Goal: Feedback & Contribution: Contribute content

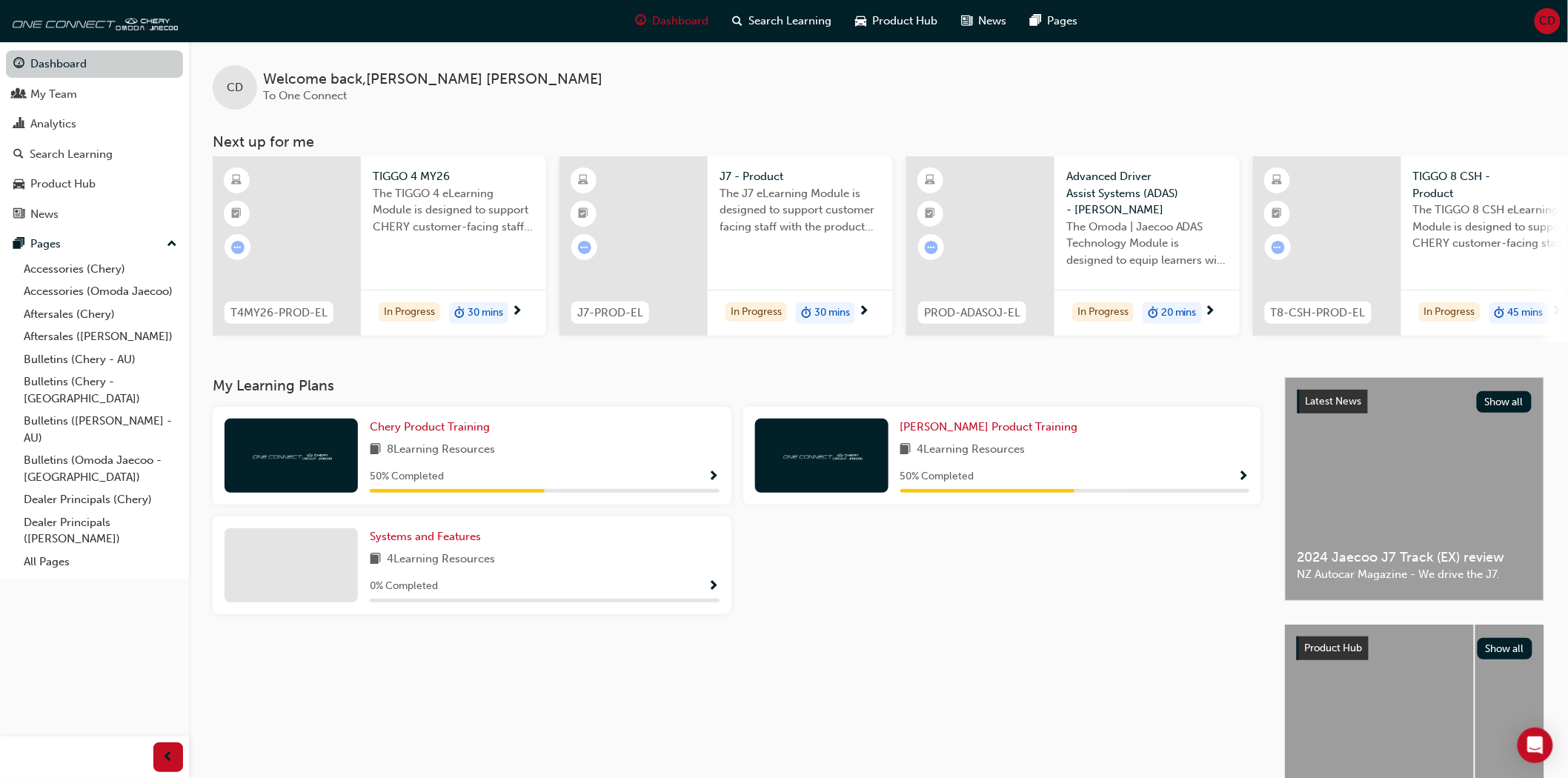
click at [113, 68] on link "Dashboard" at bounding box center [95, 63] width 177 height 28
click at [45, 160] on div "Search Learning" at bounding box center [71, 154] width 83 height 17
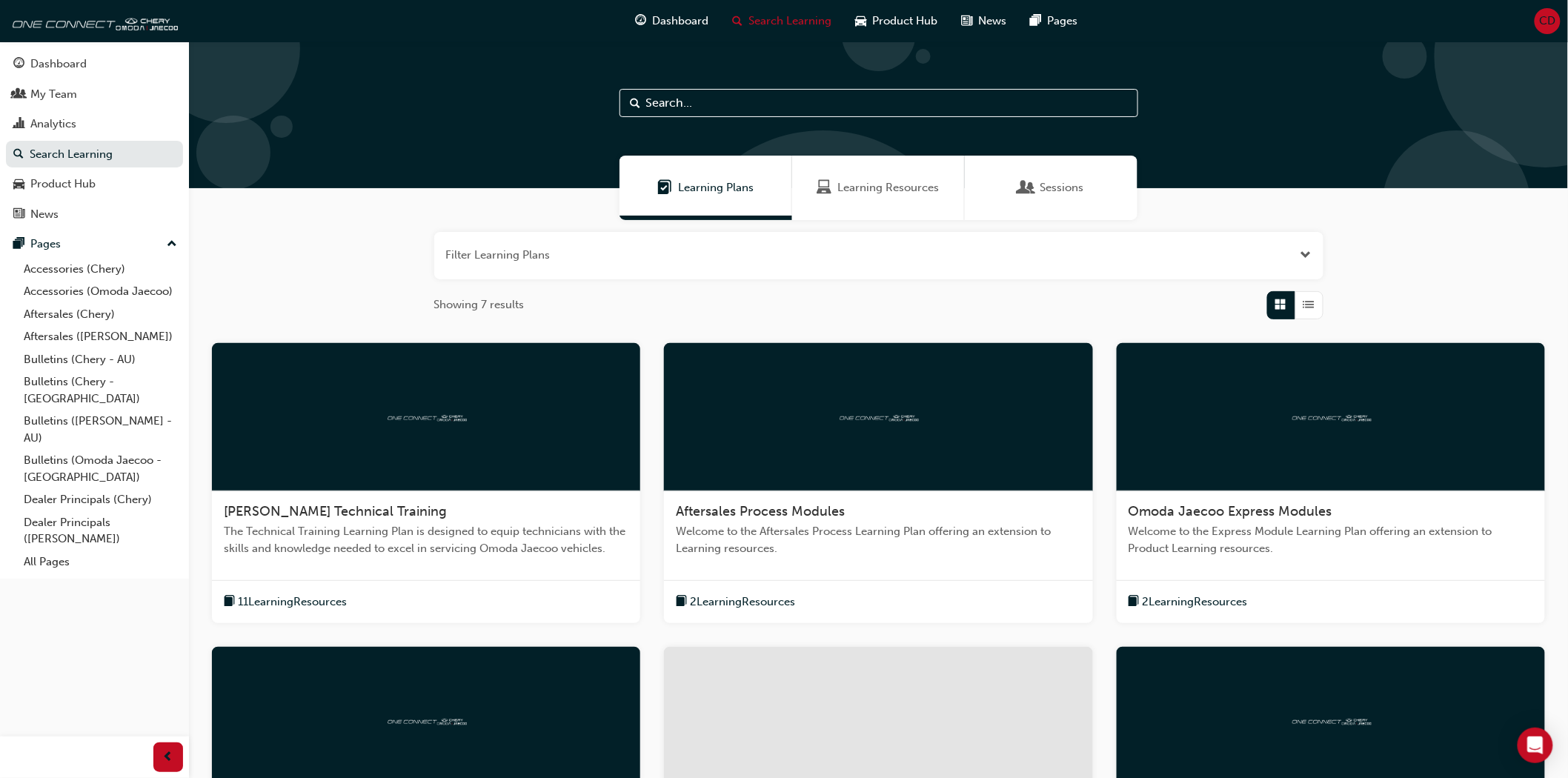
click at [801, 98] on input "text" at bounding box center [879, 104] width 519 height 29
type input "p"
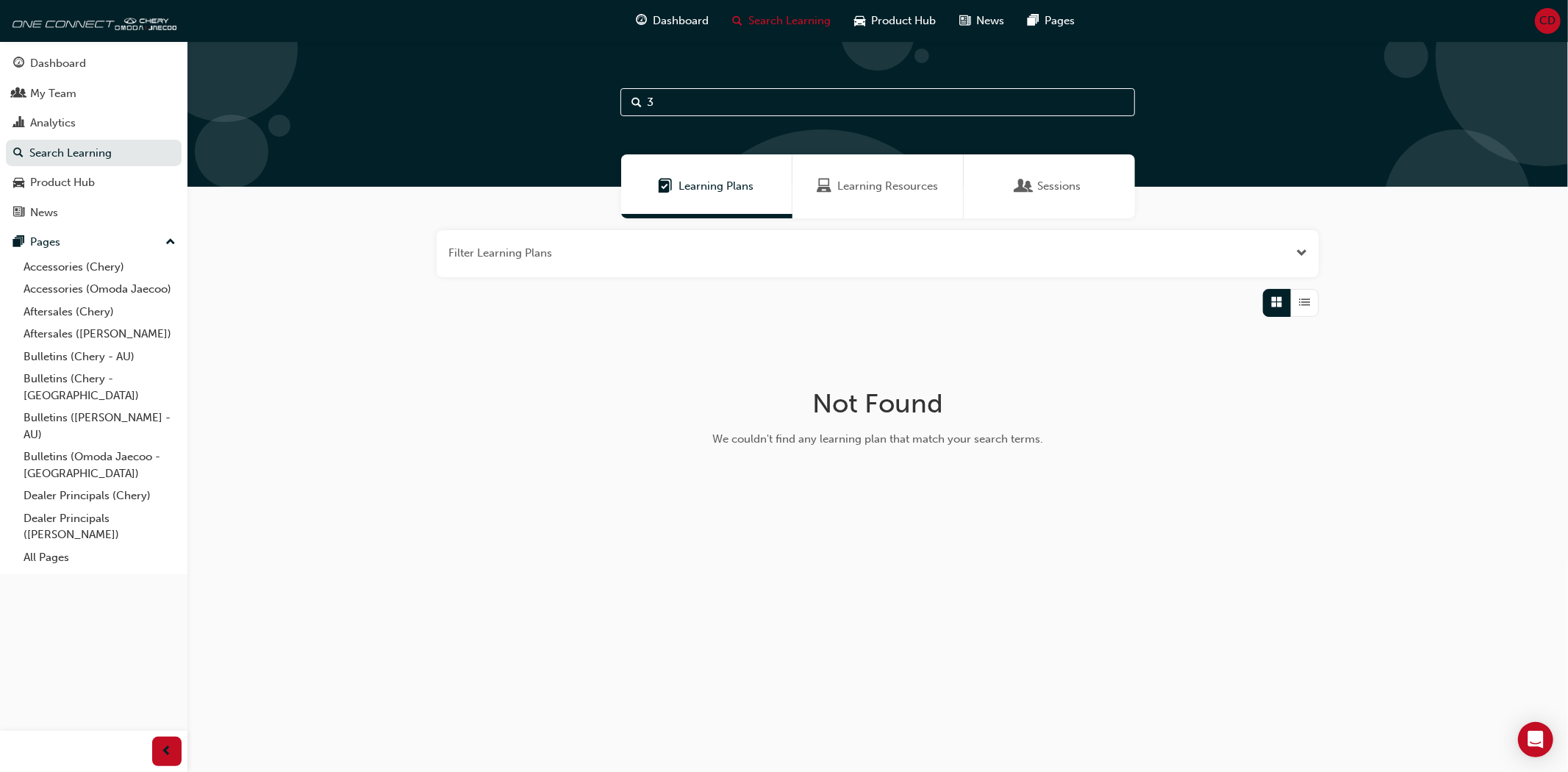
type input "3"
click at [883, 200] on div "Learning Resources" at bounding box center [878, 186] width 171 height 64
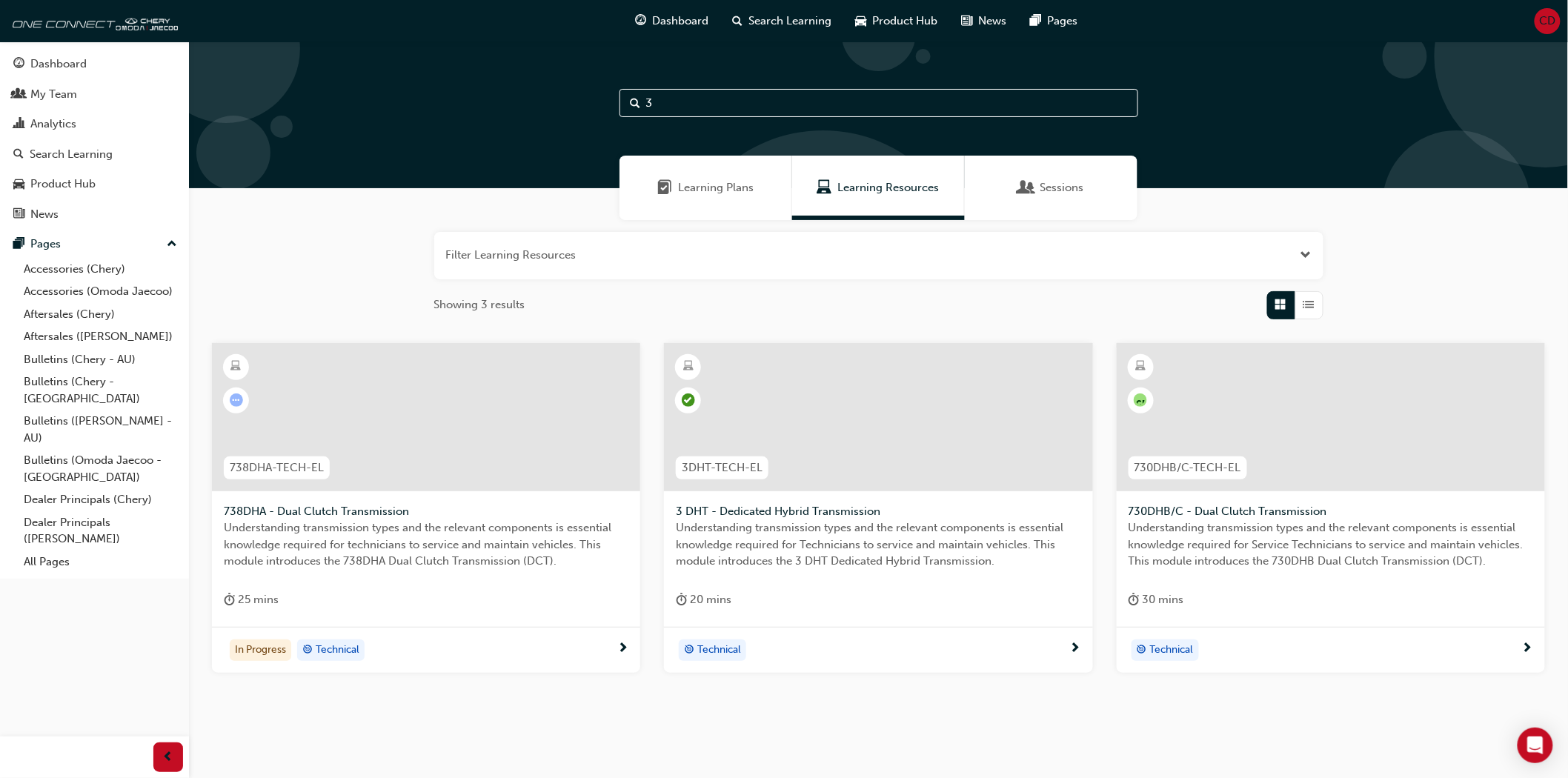
click at [883, 418] on div at bounding box center [879, 417] width 429 height 148
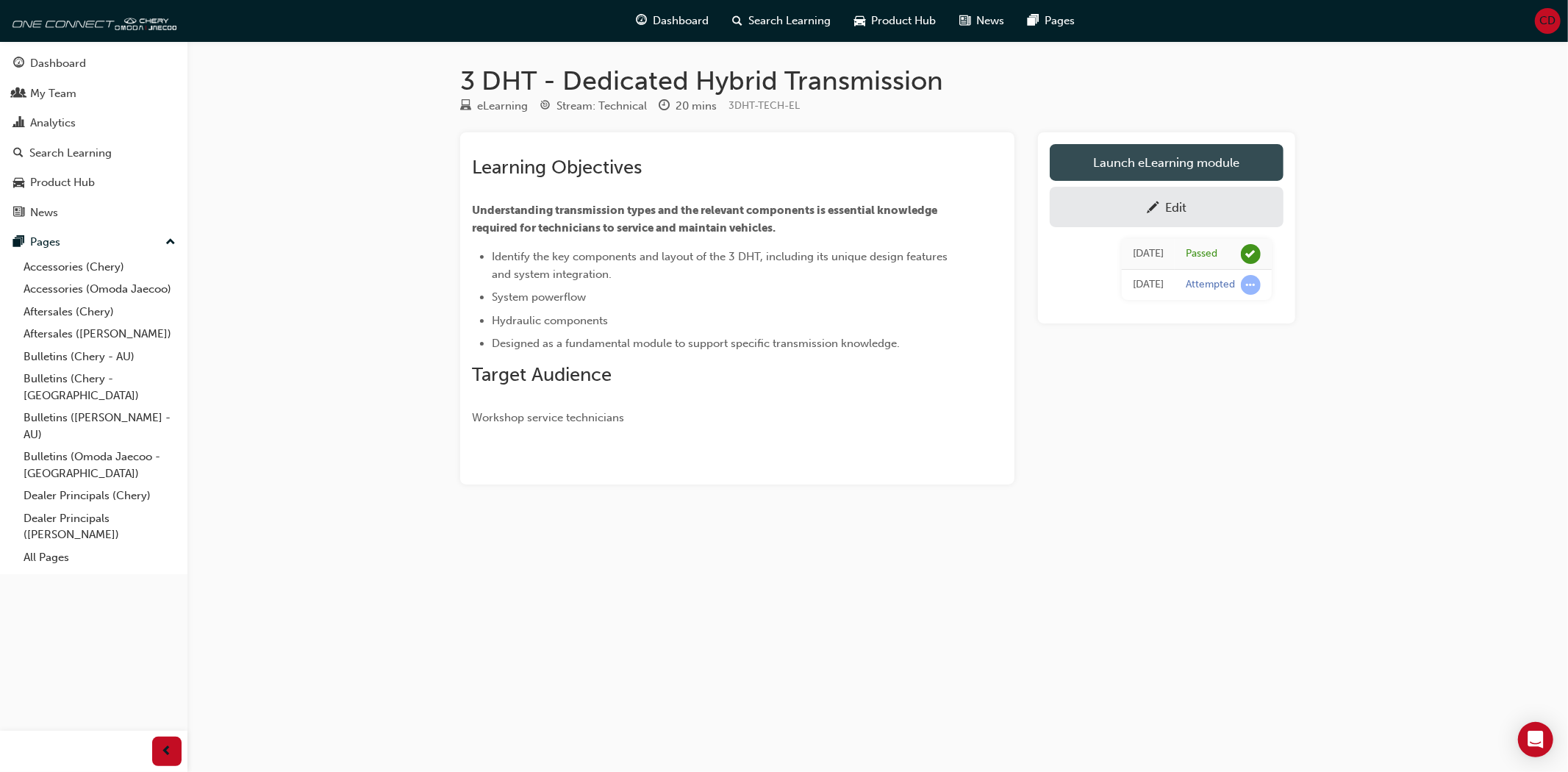
click at [1170, 153] on link "Launch eLearning module" at bounding box center [1167, 162] width 234 height 36
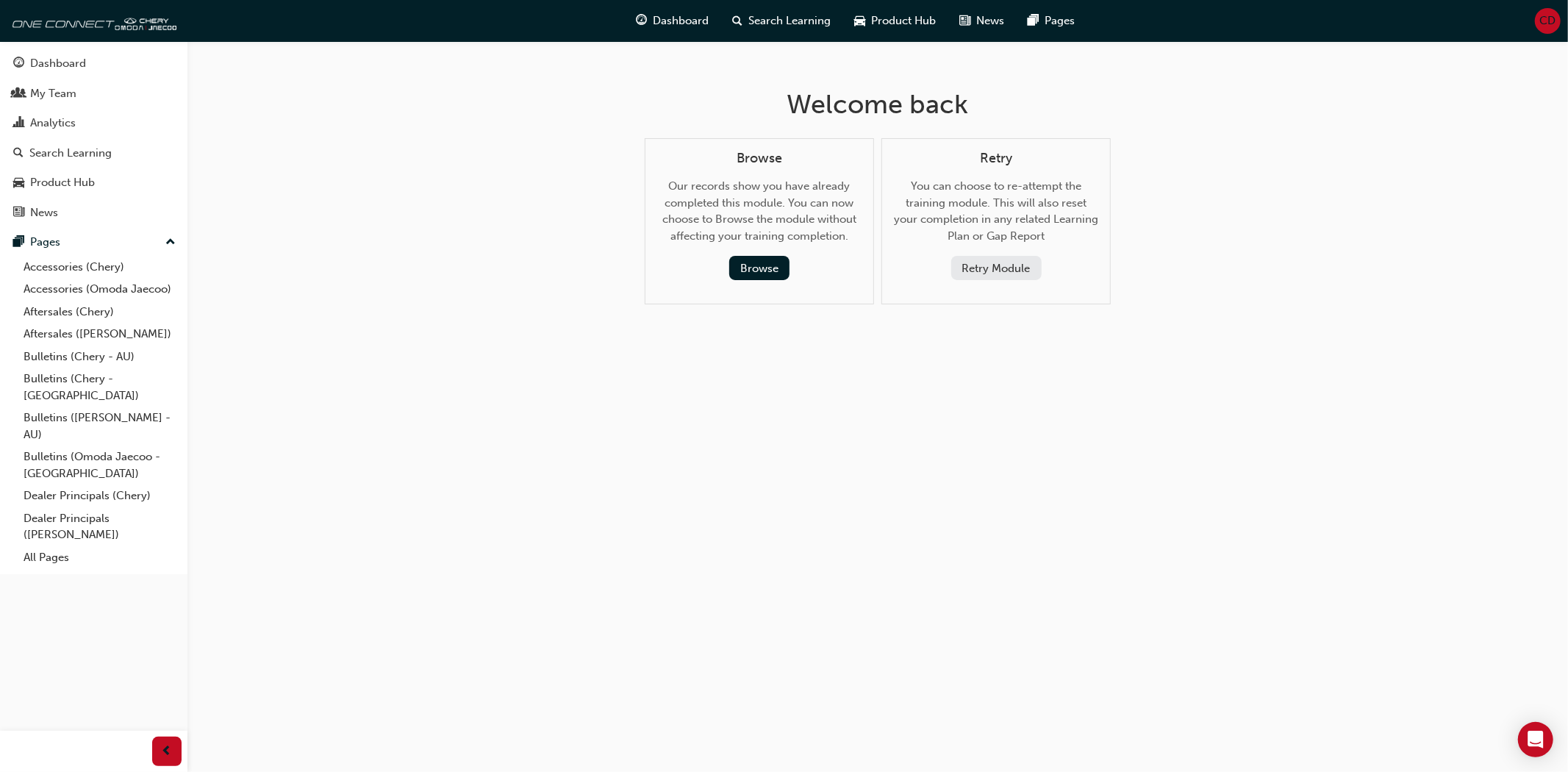
click at [981, 269] on button "Retry Module" at bounding box center [997, 268] width 90 height 24
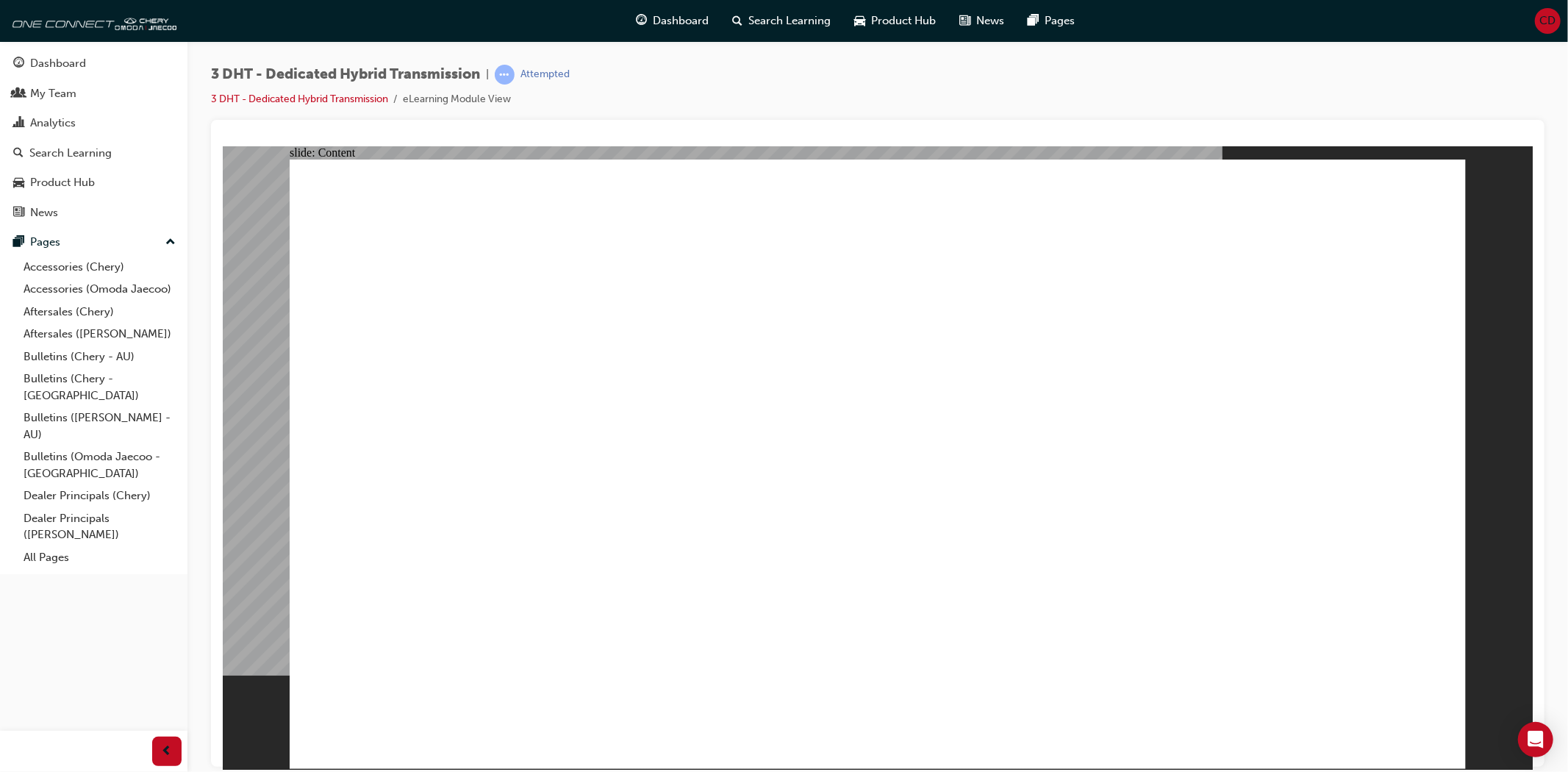
drag, startPoint x: 1132, startPoint y: 724, endPoint x: 1238, endPoint y: 721, distance: 106.0
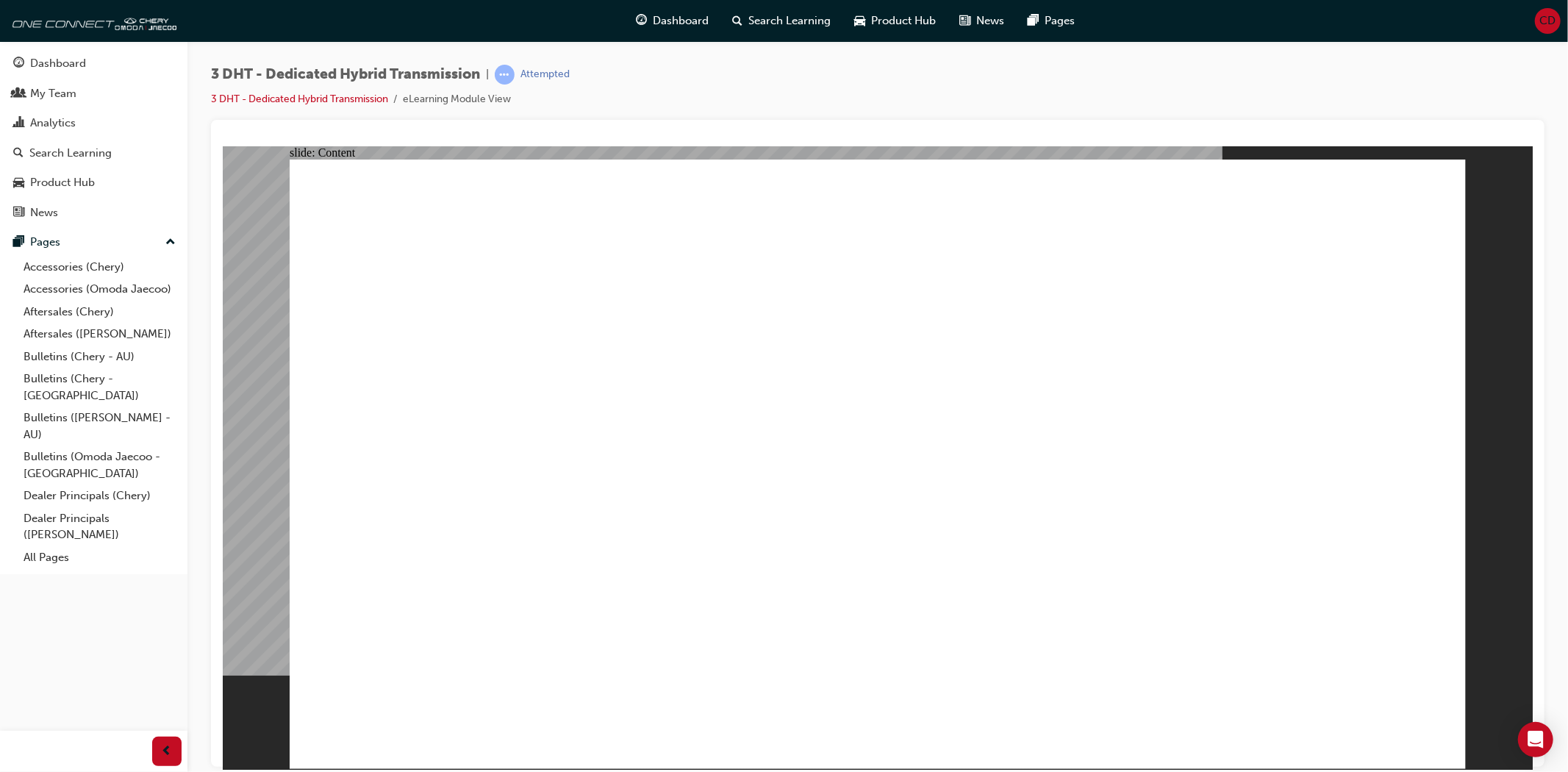
drag, startPoint x: 1245, startPoint y: 720, endPoint x: 1277, endPoint y: 690, distance: 43.9
type input "16"
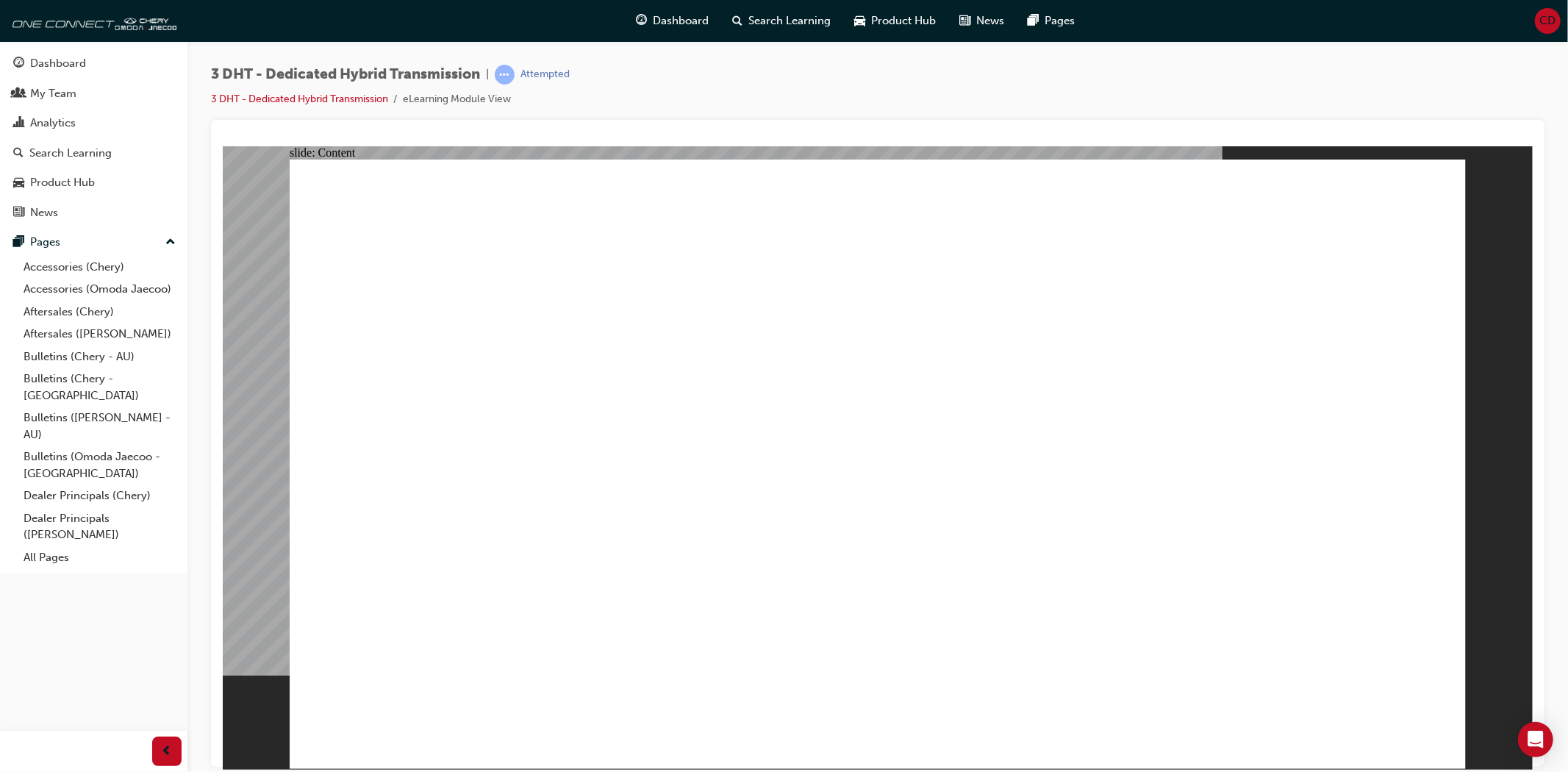
drag, startPoint x: 348, startPoint y: 244, endPoint x: 350, endPoint y: 228, distance: 16.1
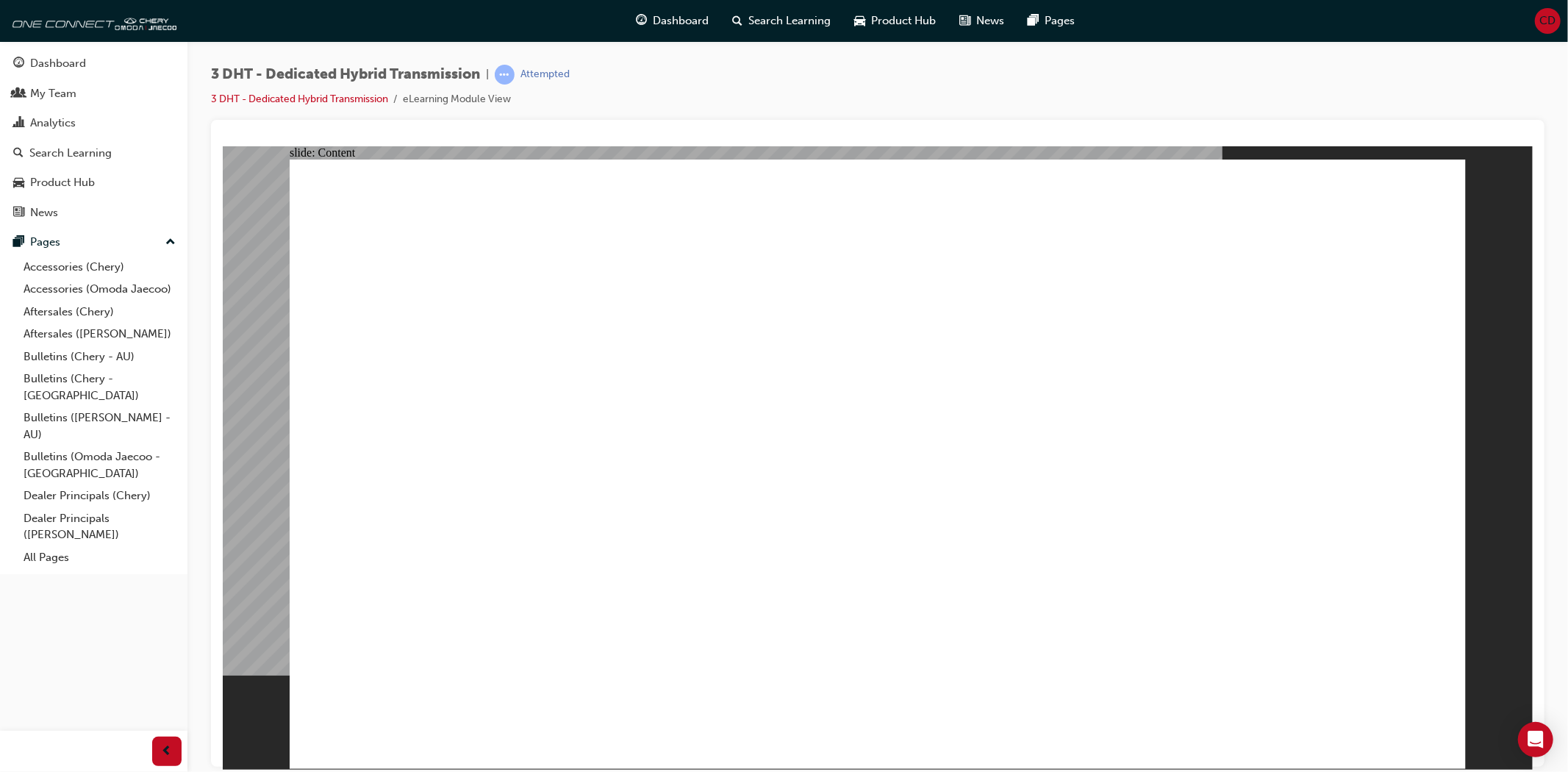
click at [89, 160] on div "Search Learning" at bounding box center [70, 152] width 82 height 17
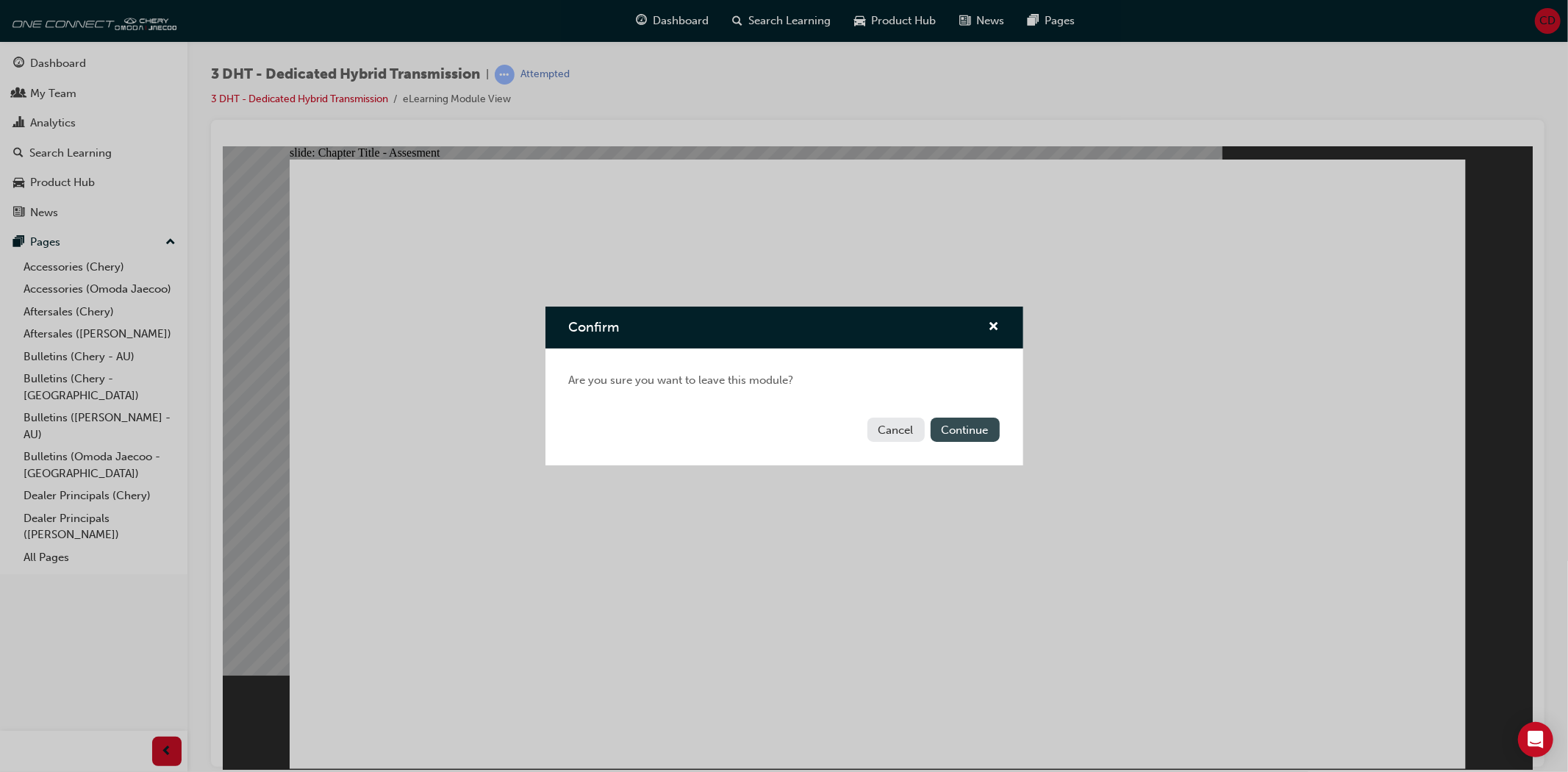
click at [959, 422] on button "Continue" at bounding box center [966, 429] width 69 height 24
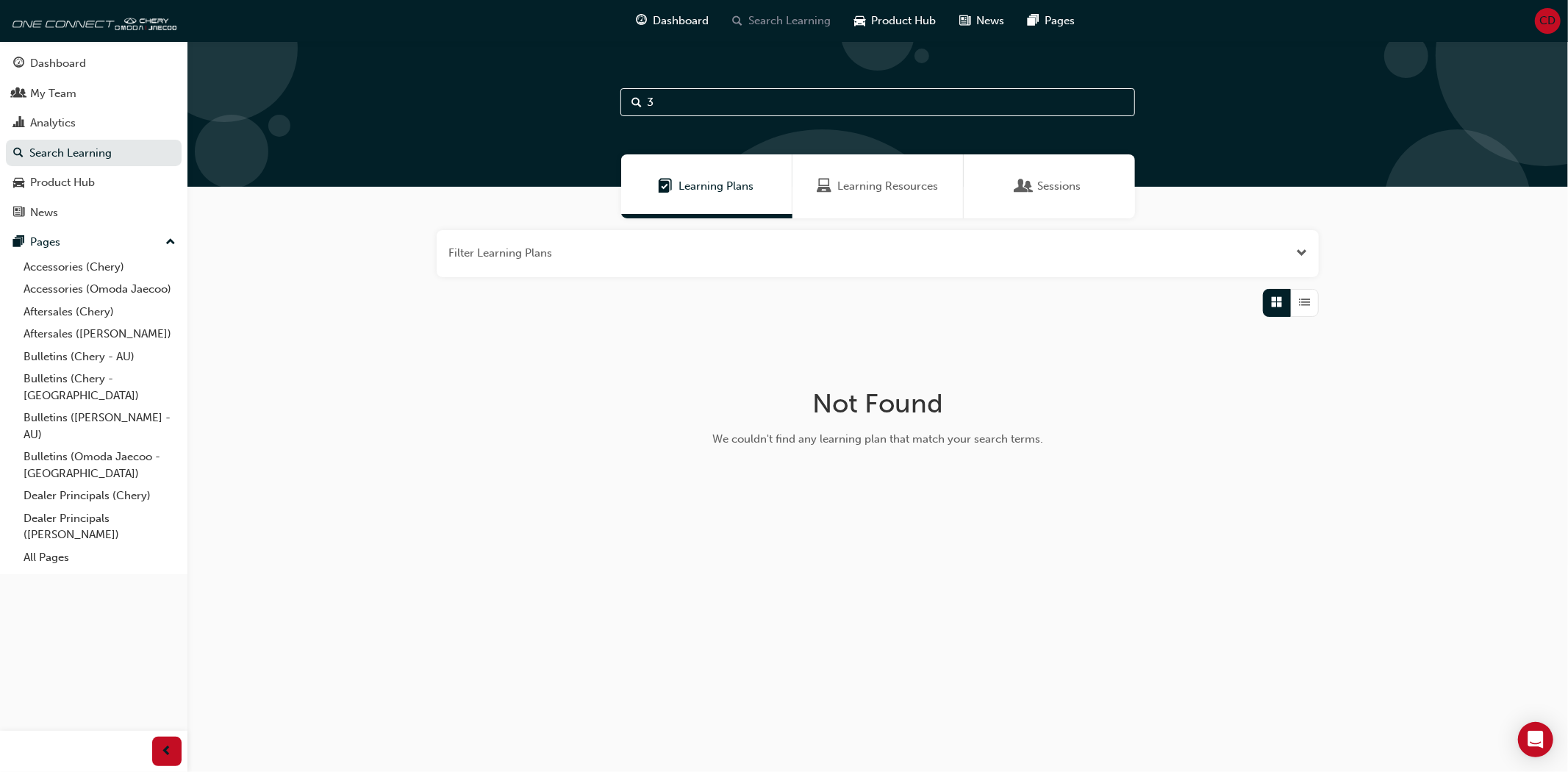
click at [780, 15] on span "Search Learning" at bounding box center [790, 20] width 82 height 17
click at [896, 188] on span "Learning Resources" at bounding box center [888, 186] width 101 height 17
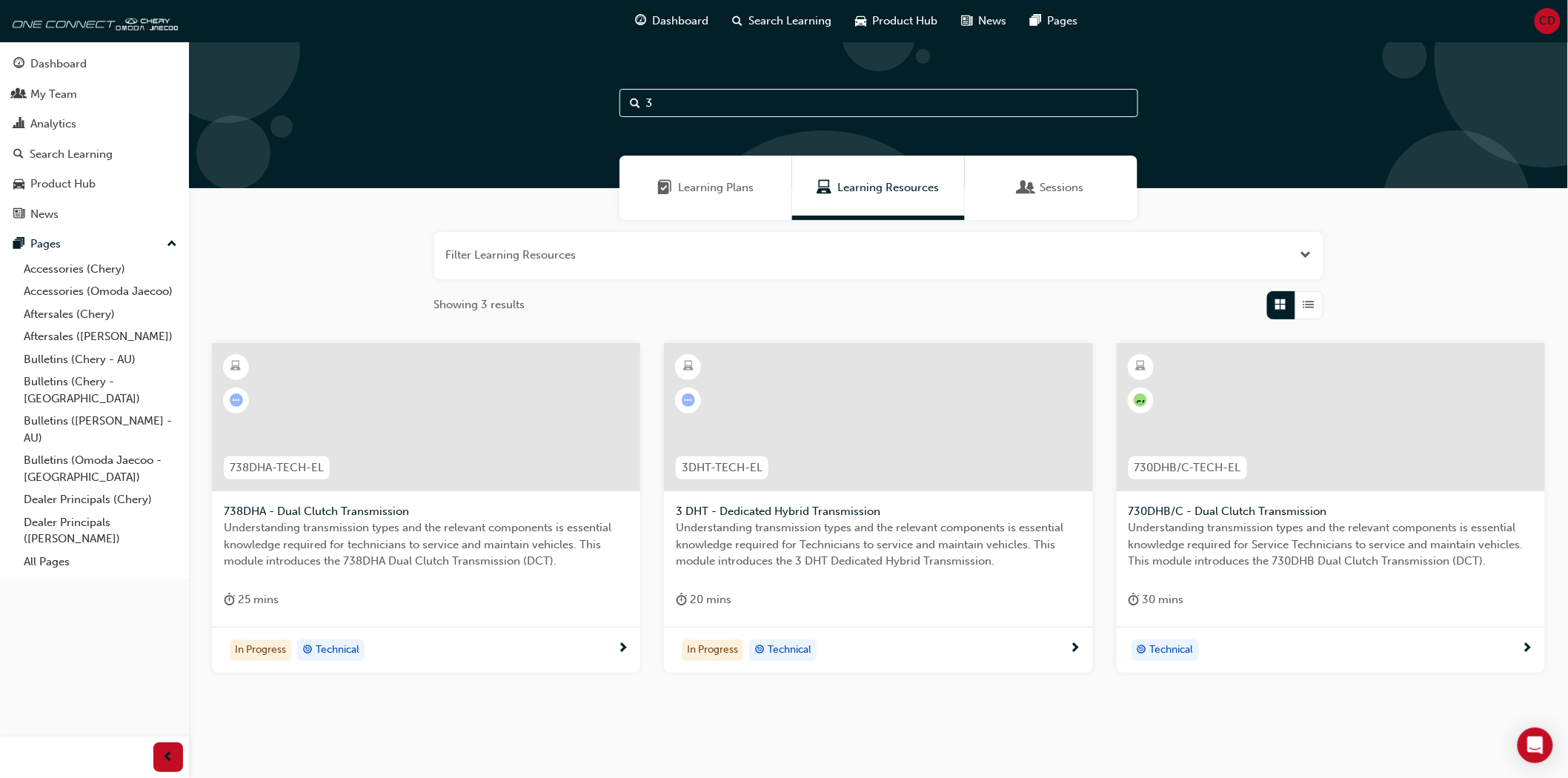
click at [876, 417] on div at bounding box center [879, 417] width 429 height 148
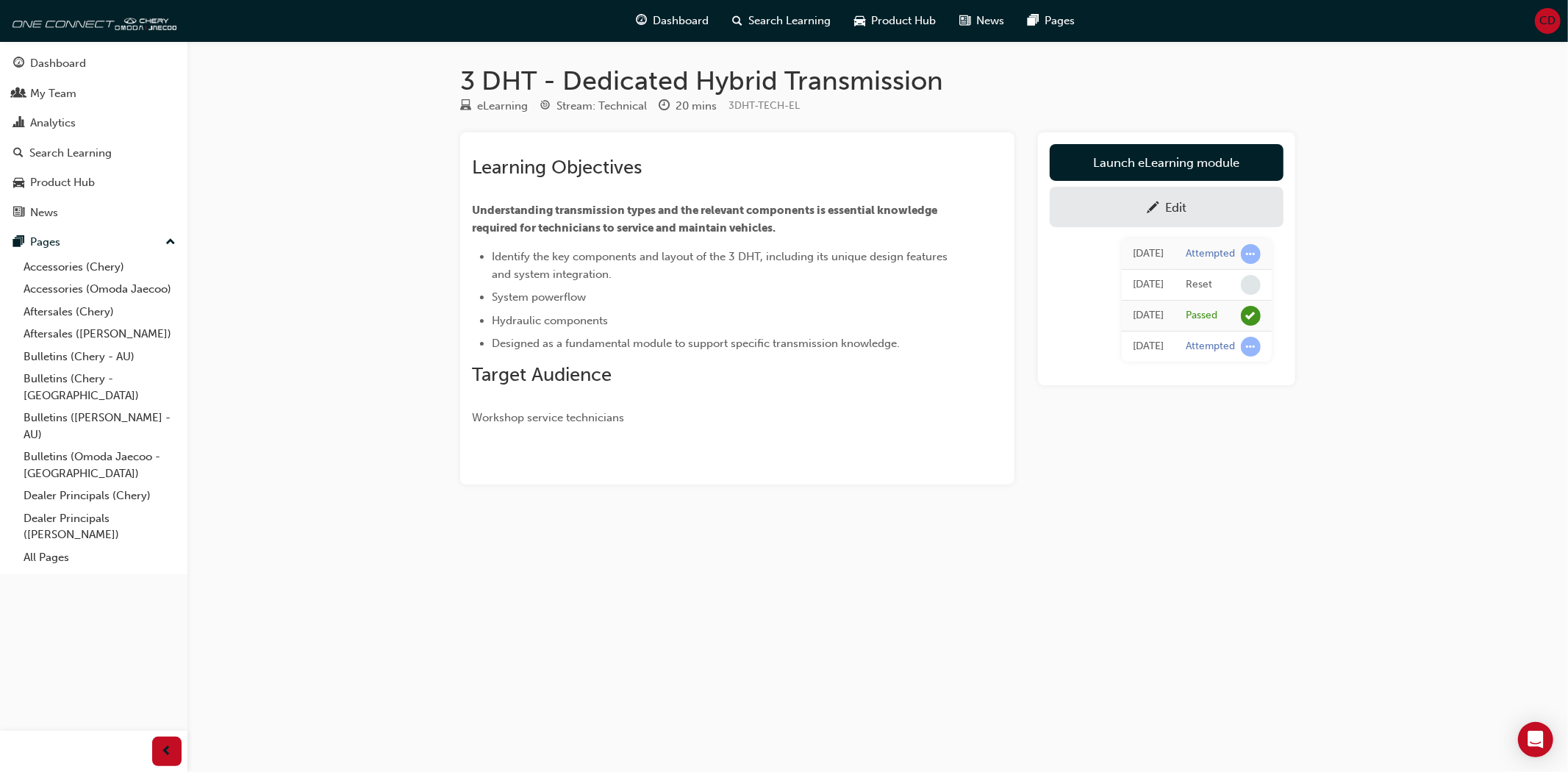
click at [1168, 212] on div "Edit" at bounding box center [1176, 207] width 21 height 15
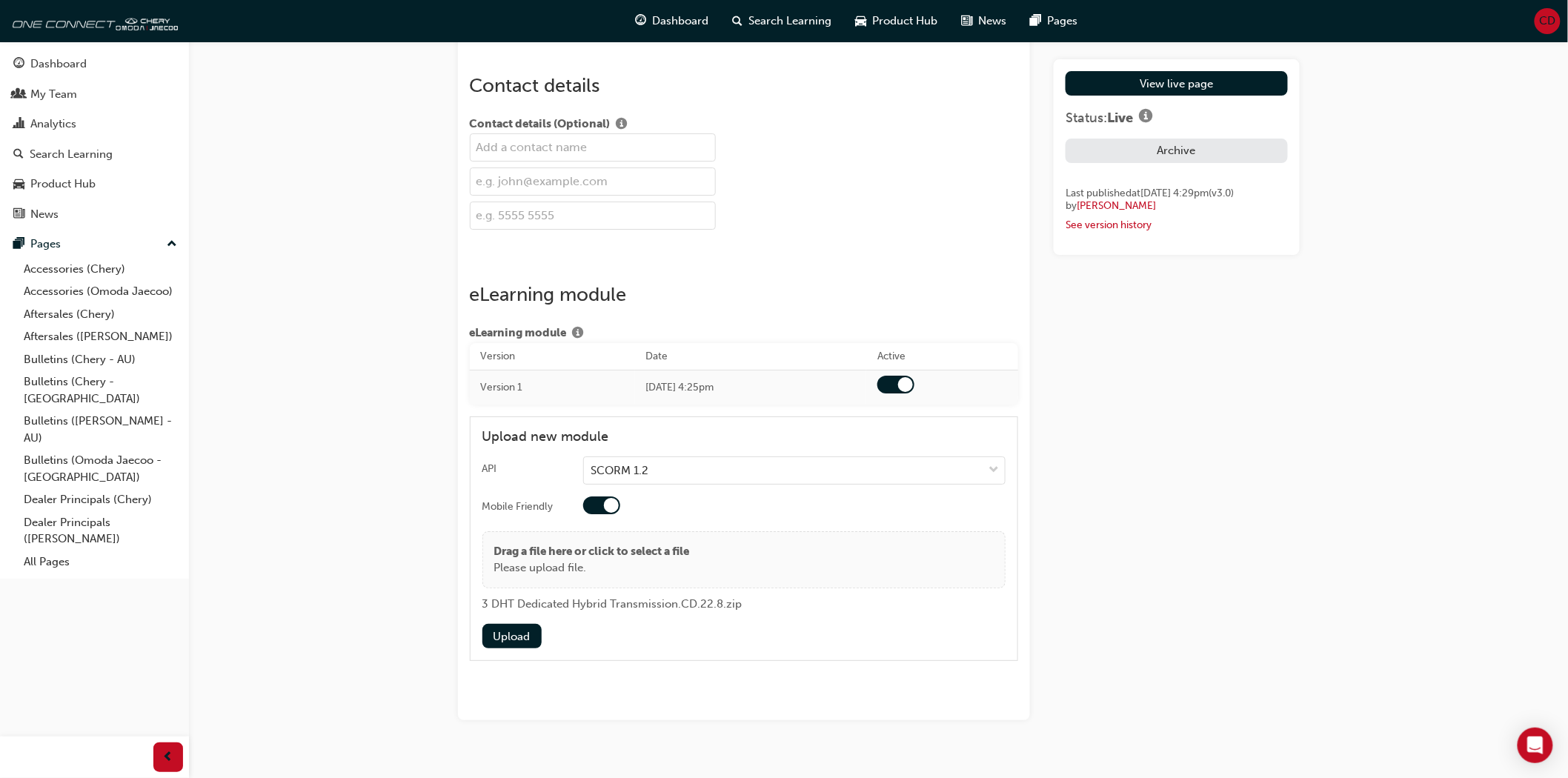
scroll to position [2106, 0]
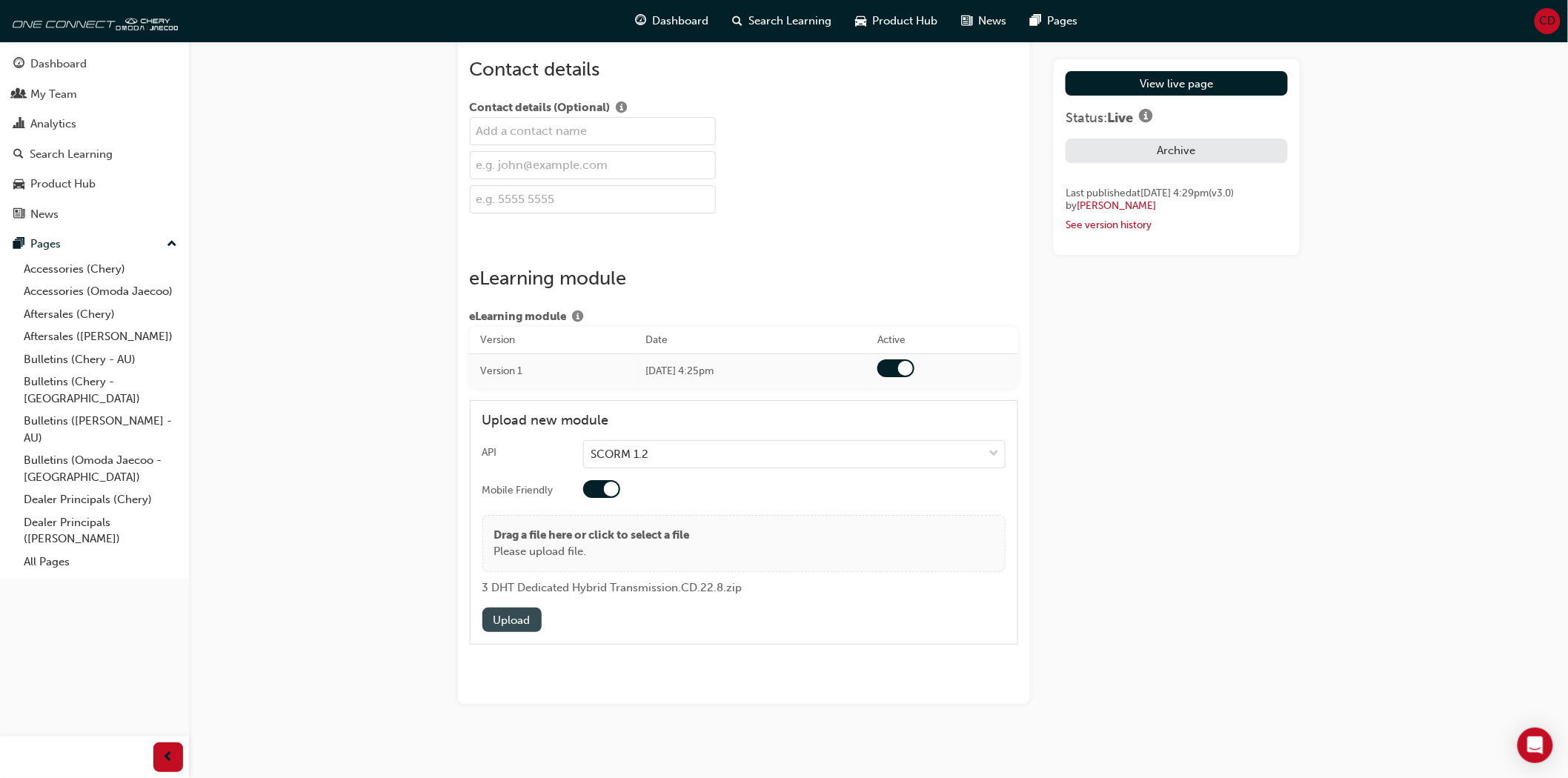
click at [500, 612] on button "Upload" at bounding box center [512, 619] width 59 height 24
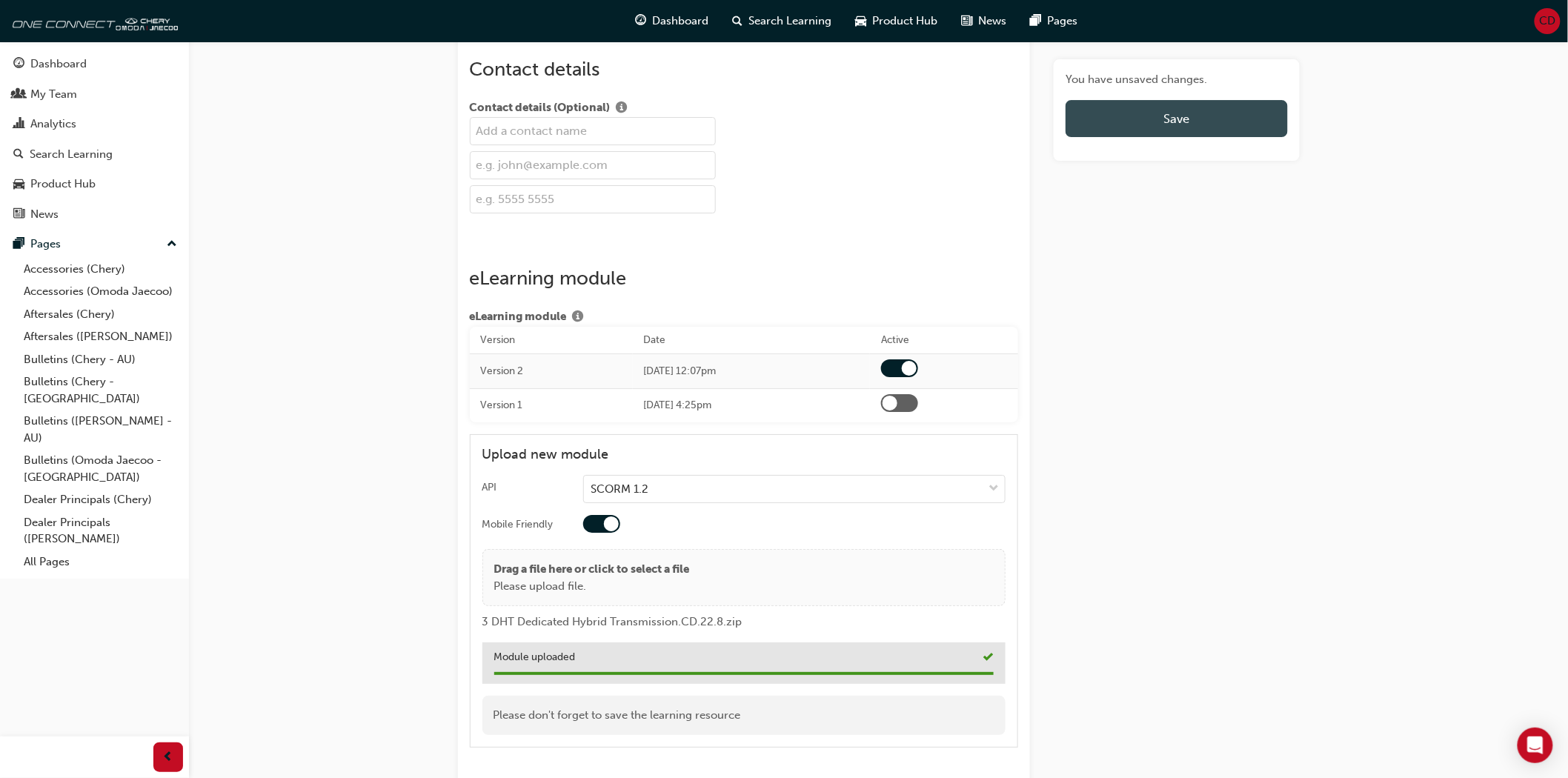
click at [1213, 122] on button "Save" at bounding box center [1176, 118] width 221 height 37
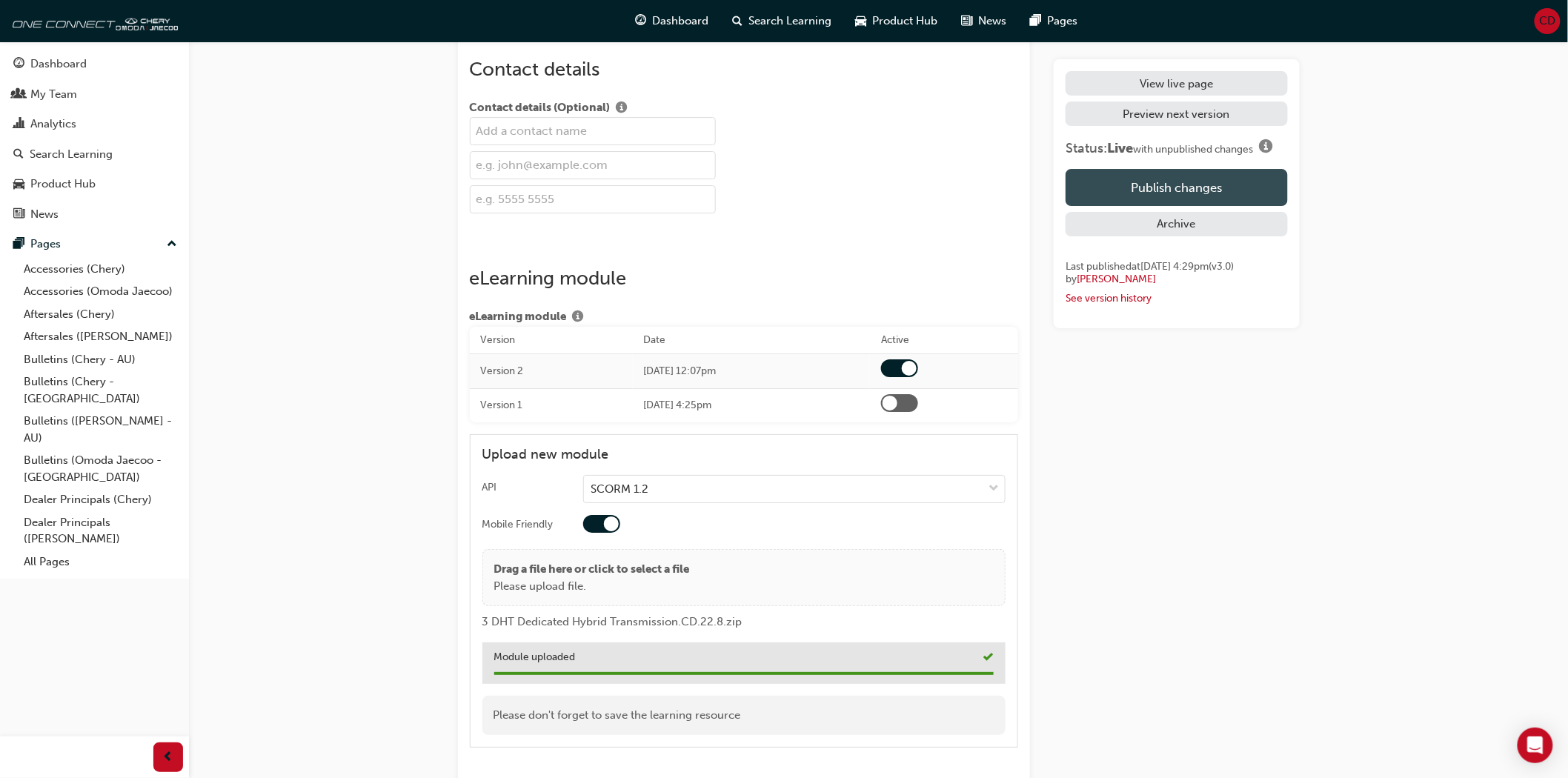
click at [1204, 186] on button "Publish changes" at bounding box center [1176, 187] width 221 height 37
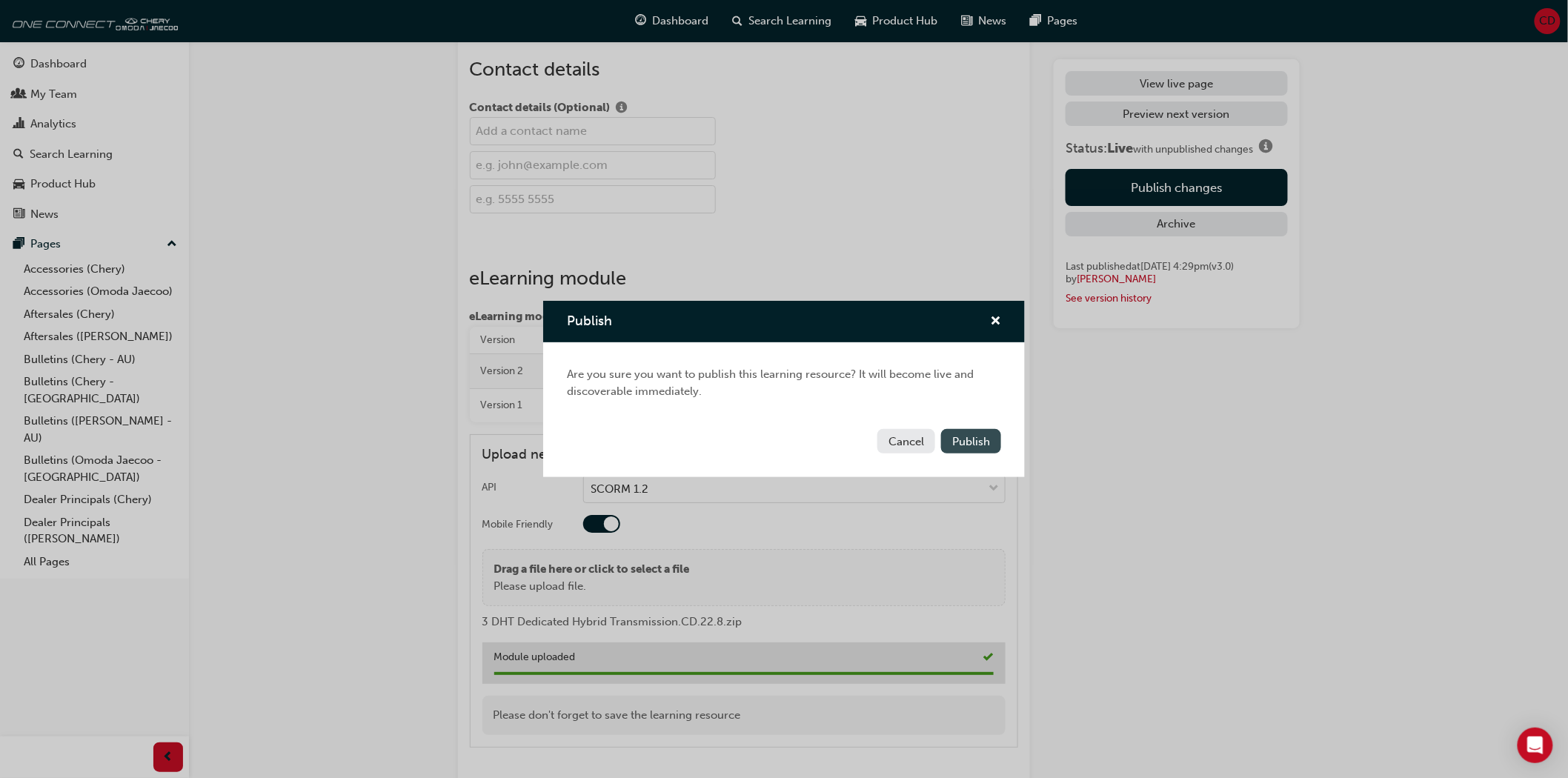
click at [961, 442] on span "Publish" at bounding box center [971, 441] width 38 height 13
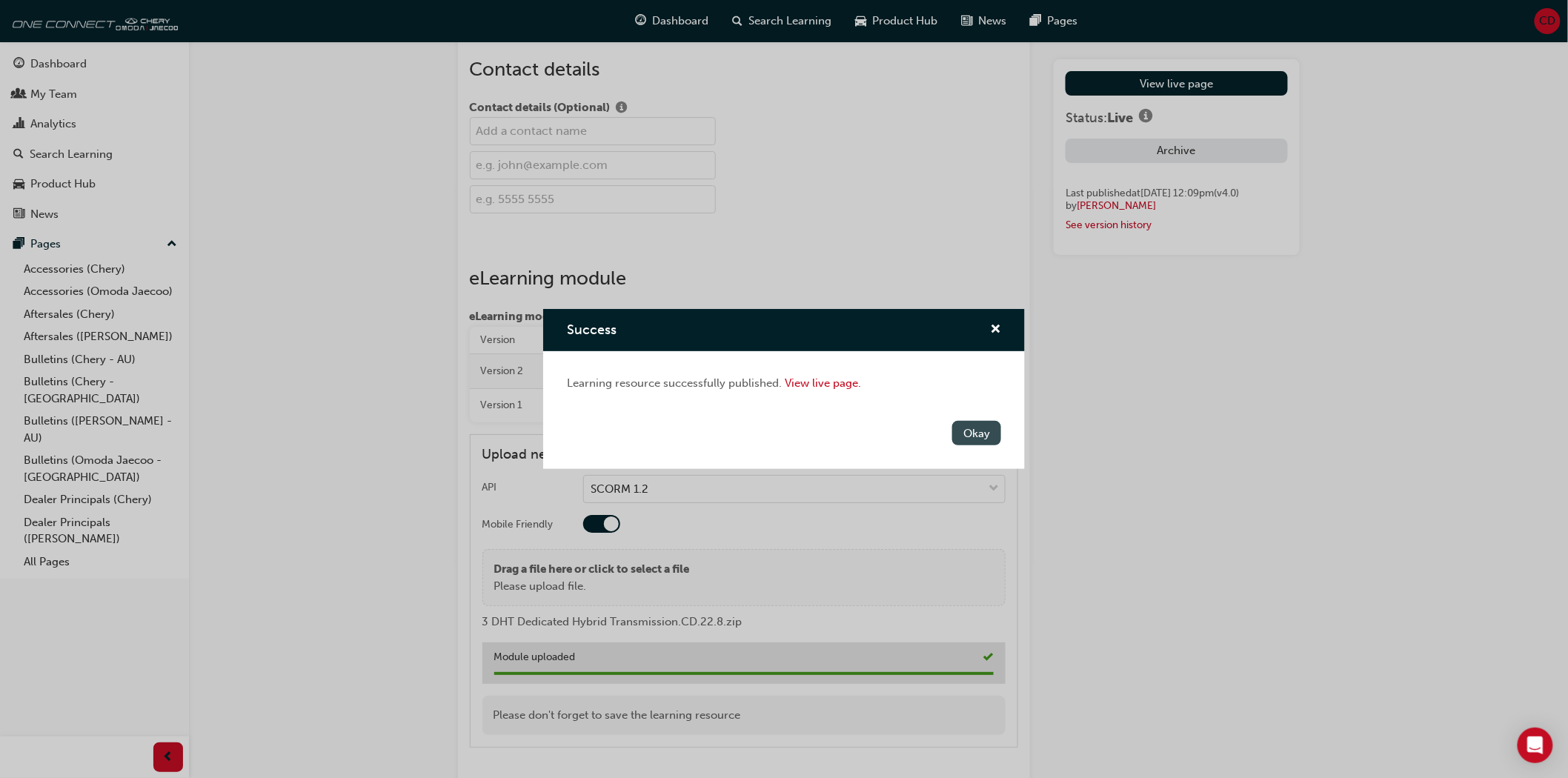
click at [961, 432] on button "Okay" at bounding box center [976, 432] width 49 height 24
